Goal: Task Accomplishment & Management: Manage account settings

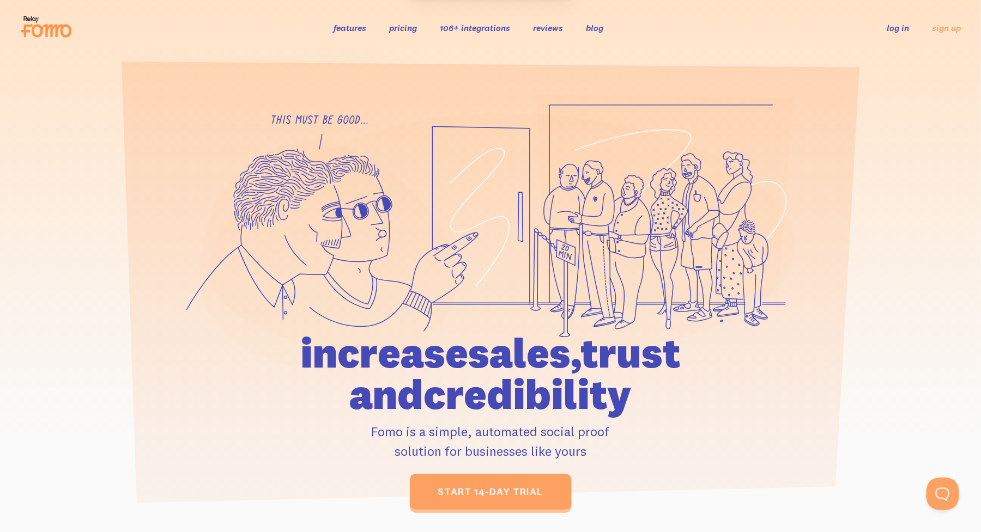
click at [894, 31] on link "log in" at bounding box center [898, 27] width 22 height 11
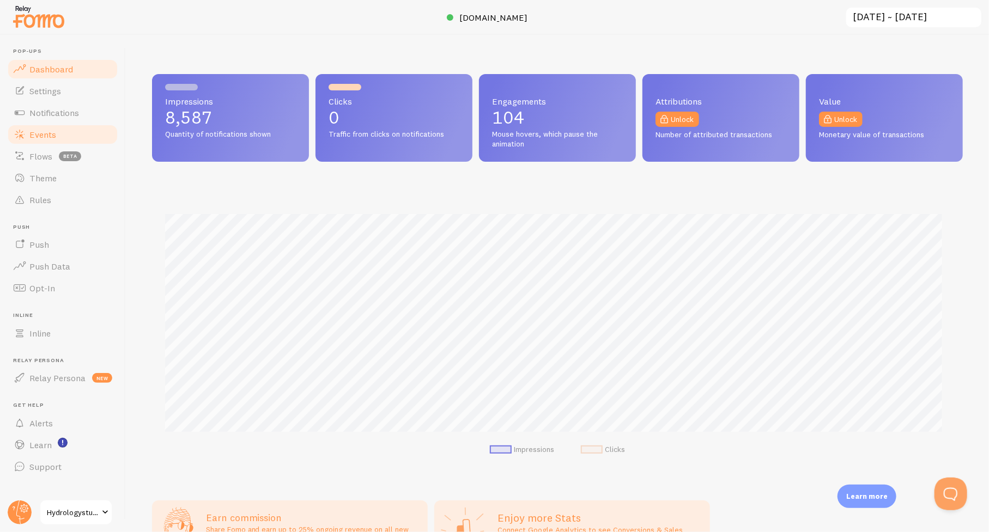
click at [40, 133] on span "Events" at bounding box center [42, 134] width 27 height 11
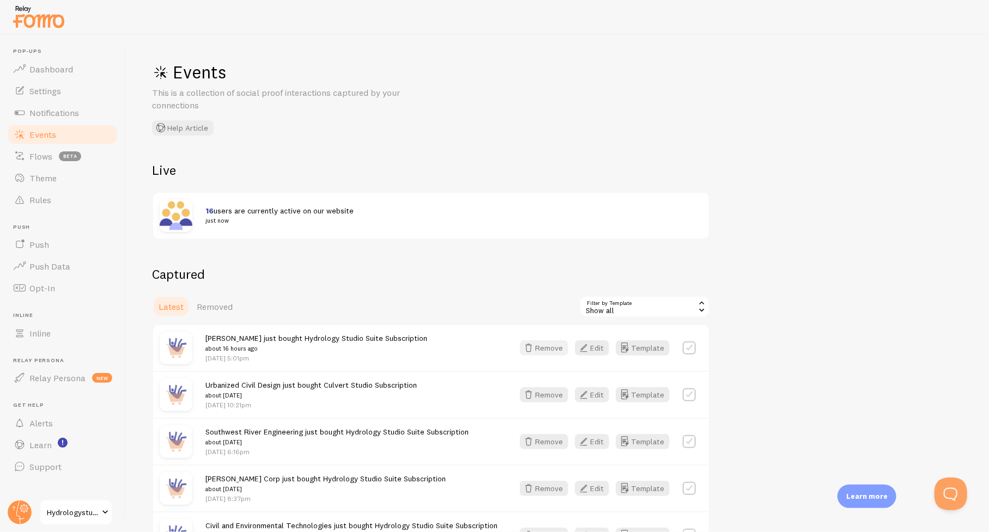
click at [549, 348] on button "Remove" at bounding box center [544, 348] width 48 height 15
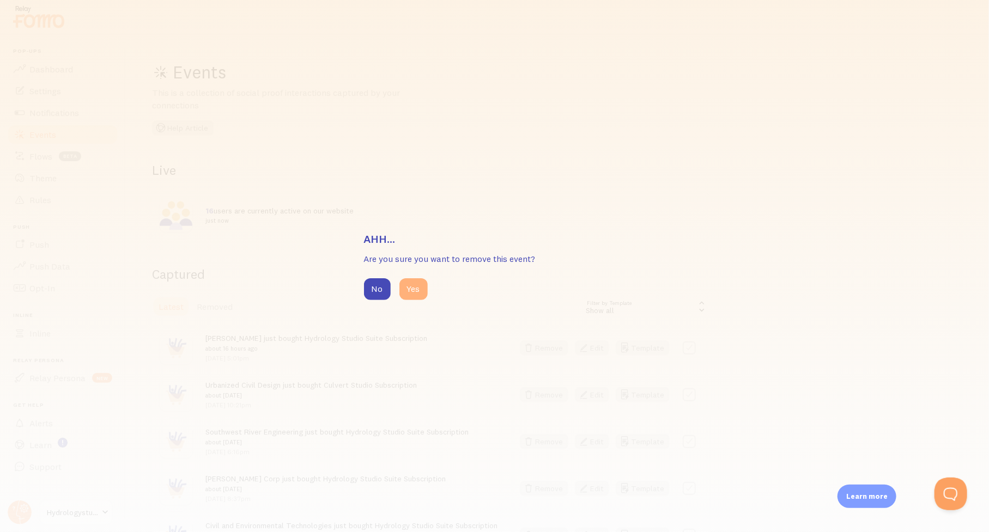
click at [410, 292] on button "Yes" at bounding box center [413, 289] width 28 height 22
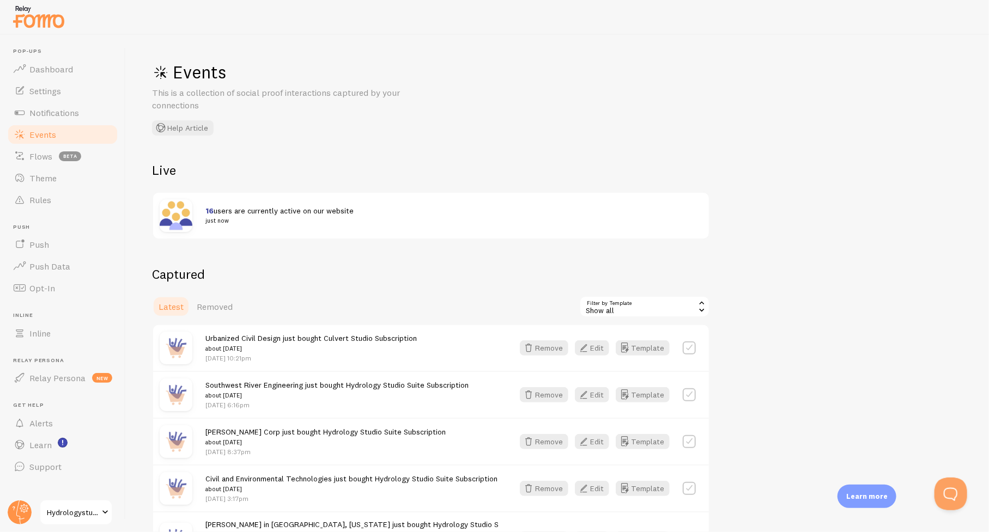
click at [40, 133] on span "Events" at bounding box center [42, 134] width 27 height 11
